Goal: Transaction & Acquisition: Subscribe to service/newsletter

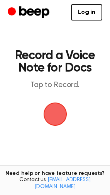
click at [59, 114] on span "button" at bounding box center [56, 114] width 22 height 22
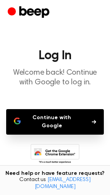
click at [13, 11] on circle "Beep" at bounding box center [12, 11] width 8 height 8
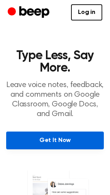
click at [59, 144] on link "Get It Now" at bounding box center [55, 141] width 98 height 18
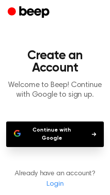
click at [58, 188] on link "Login" at bounding box center [55, 184] width 95 height 10
